Goal: Task Accomplishment & Management: Use online tool/utility

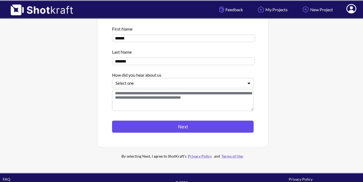
scroll to position [45, 0]
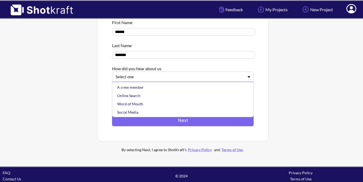
click at [149, 78] on div at bounding box center [180, 77] width 128 height 6
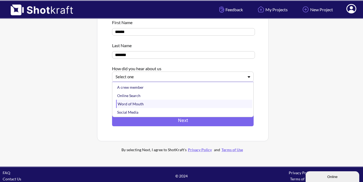
scroll to position [0, 0]
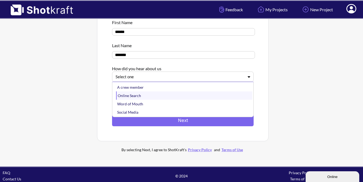
click at [142, 97] on div "Online Search" at bounding box center [184, 96] width 136 height 8
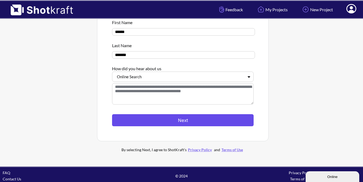
click at [163, 125] on button "Next" at bounding box center [183, 120] width 142 height 12
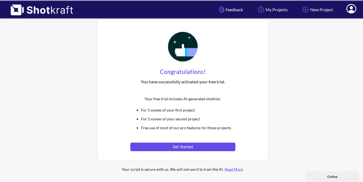
click at [174, 146] on button "Get Started" at bounding box center [182, 147] width 105 height 9
